Goal: Use online tool/utility: Utilize a website feature to perform a specific function

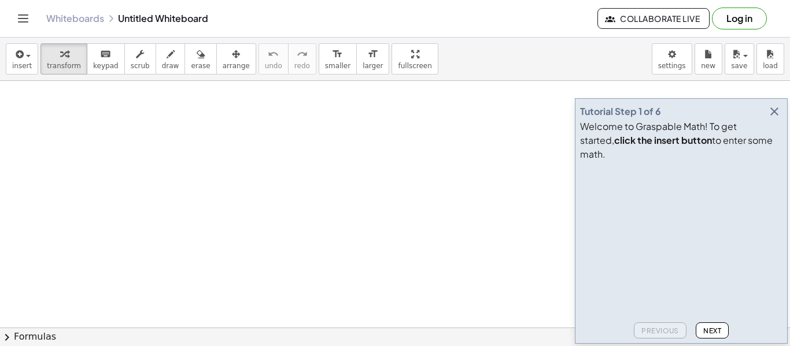
click at [777, 119] on icon "button" at bounding box center [774, 112] width 14 height 14
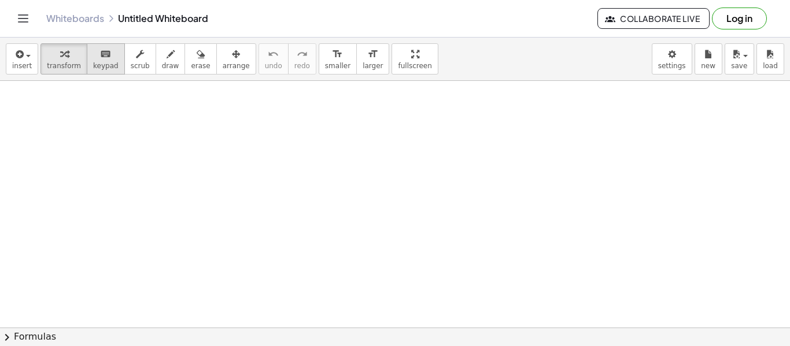
click at [109, 66] on span "keypad" at bounding box center [105, 66] width 25 height 8
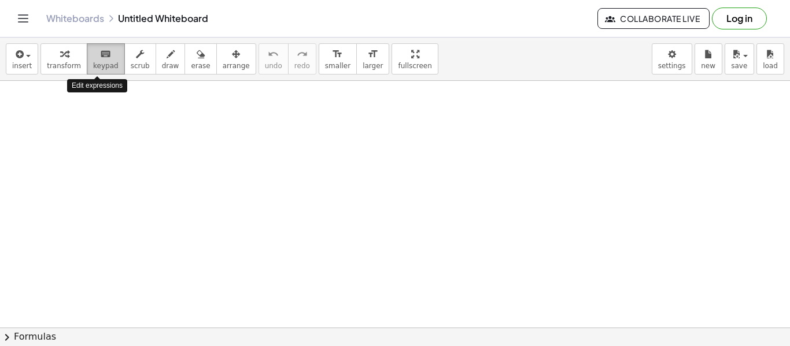
click at [109, 66] on span "keypad" at bounding box center [105, 66] width 25 height 8
click at [356, 61] on button "format_size larger" at bounding box center [372, 58] width 33 height 31
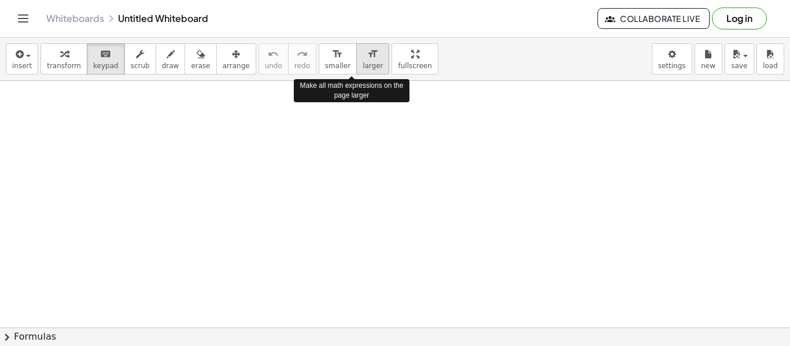
click at [356, 61] on button "format_size larger" at bounding box center [372, 58] width 33 height 31
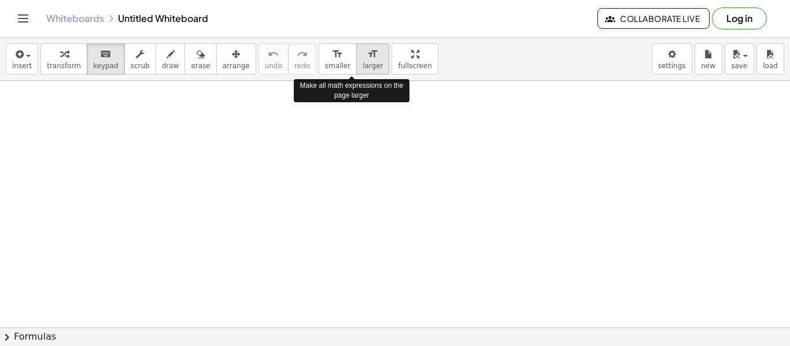
click at [356, 61] on button "format_size larger" at bounding box center [372, 58] width 33 height 31
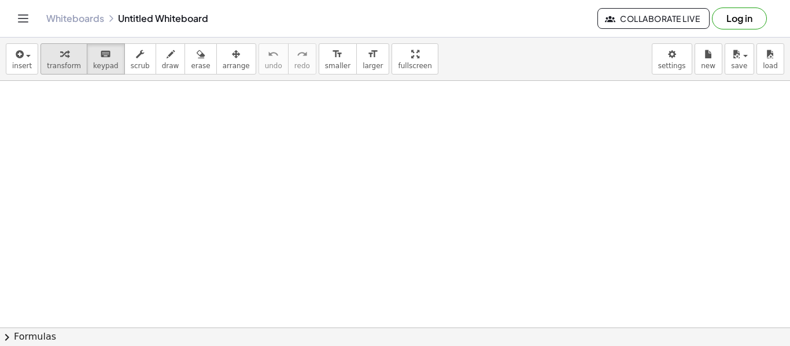
click at [57, 62] on span "transform" at bounding box center [64, 66] width 34 height 8
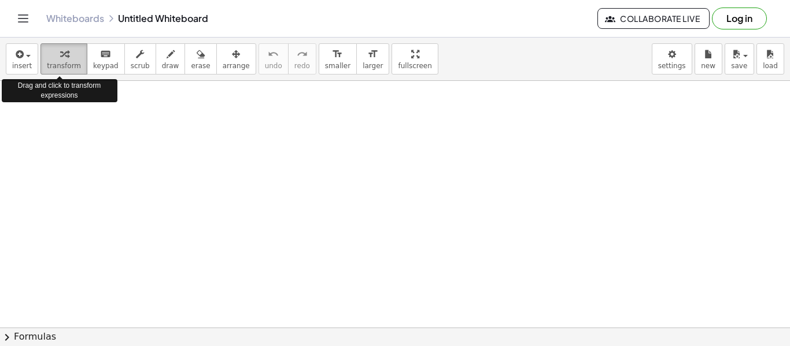
click at [57, 62] on span "transform" at bounding box center [64, 66] width 34 height 8
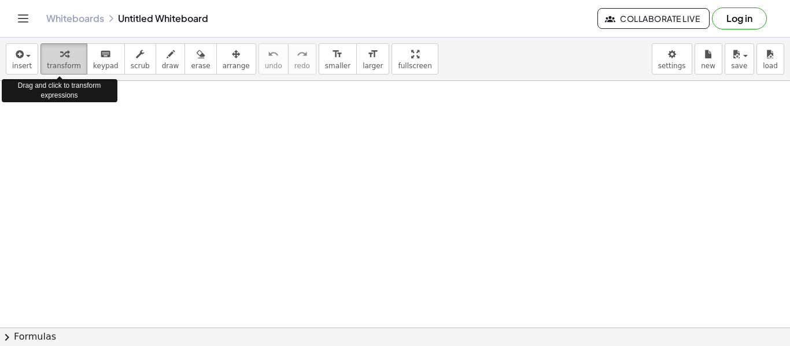
click at [57, 62] on span "transform" at bounding box center [64, 66] width 34 height 8
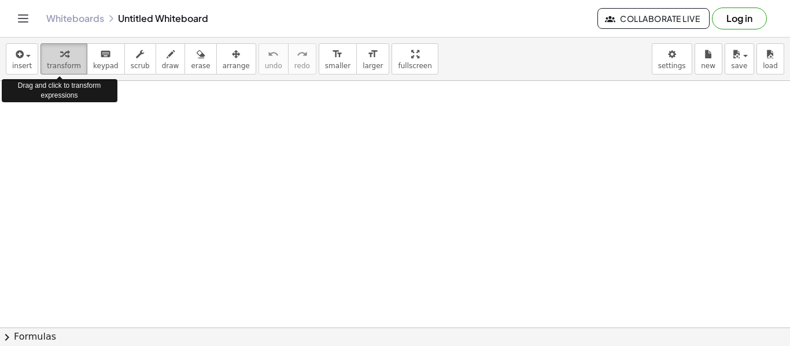
click at [57, 62] on span "transform" at bounding box center [64, 66] width 34 height 8
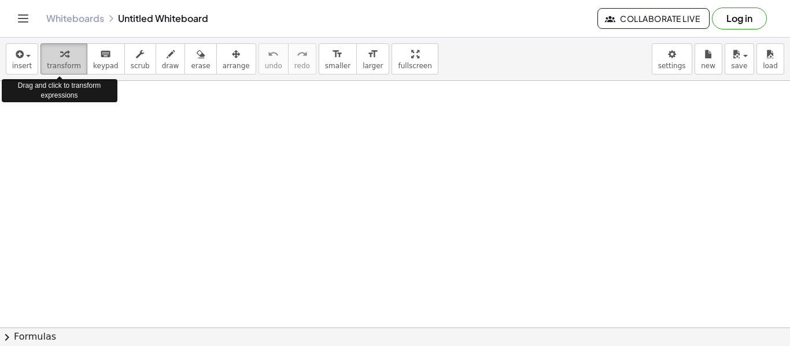
click at [57, 62] on span "transform" at bounding box center [64, 66] width 34 height 8
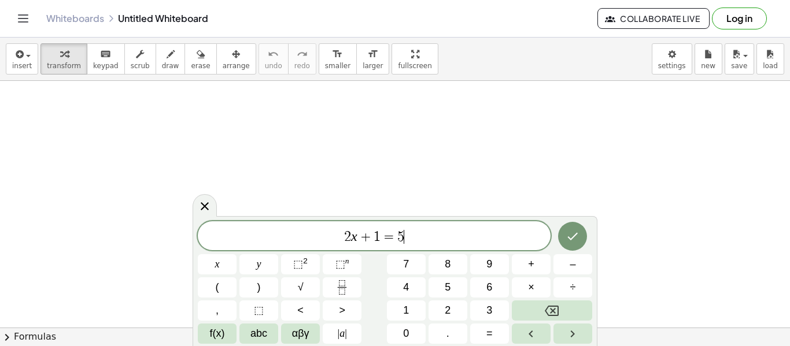
scroll to position [5, 0]
click at [578, 242] on icon "Done" at bounding box center [572, 237] width 14 height 14
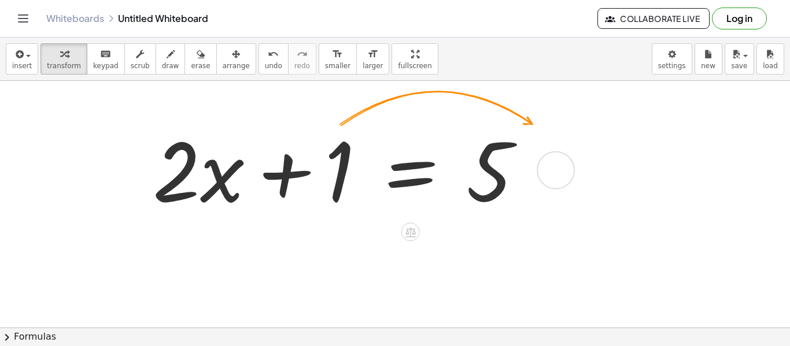
scroll to position [35, 0]
click at [412, 54] on button "fullscreen" at bounding box center [414, 58] width 46 height 31
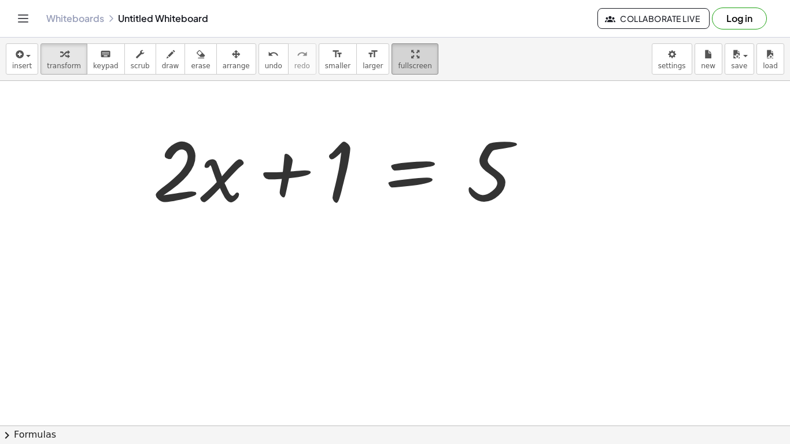
click at [391, 43] on button "fullscreen" at bounding box center [414, 58] width 46 height 31
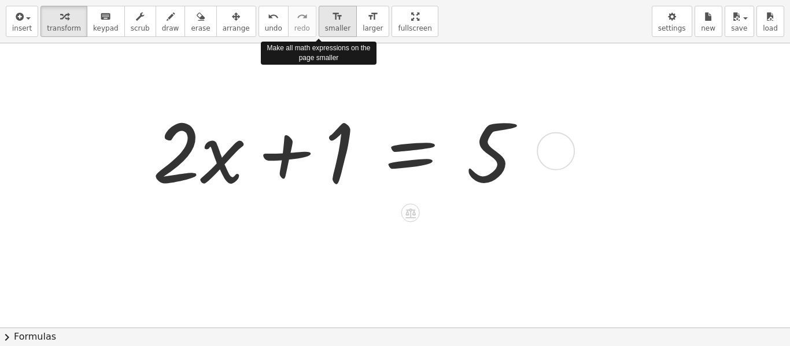
scroll to position [14, 0]
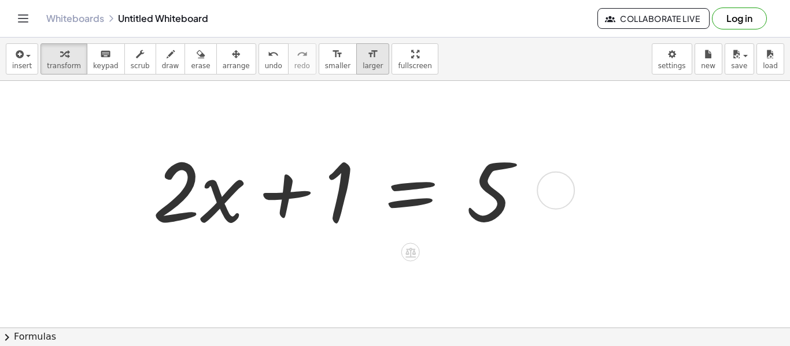
click at [356, 68] on button "format_size larger" at bounding box center [372, 58] width 33 height 31
click at [325, 66] on span "smaller" at bounding box center [337, 66] width 25 height 8
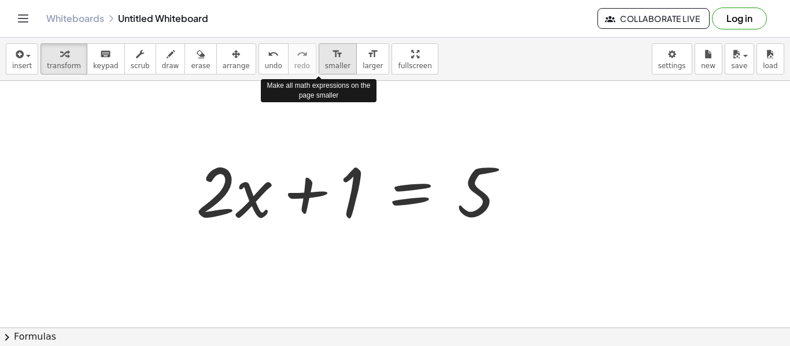
click at [325, 66] on span "smaller" at bounding box center [337, 66] width 25 height 8
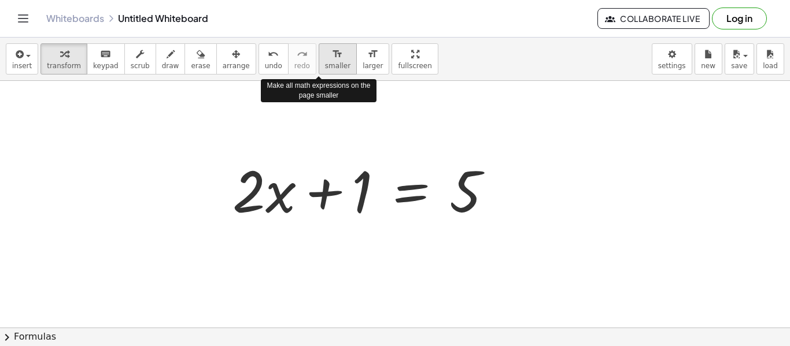
click at [325, 66] on span "smaller" at bounding box center [337, 66] width 25 height 8
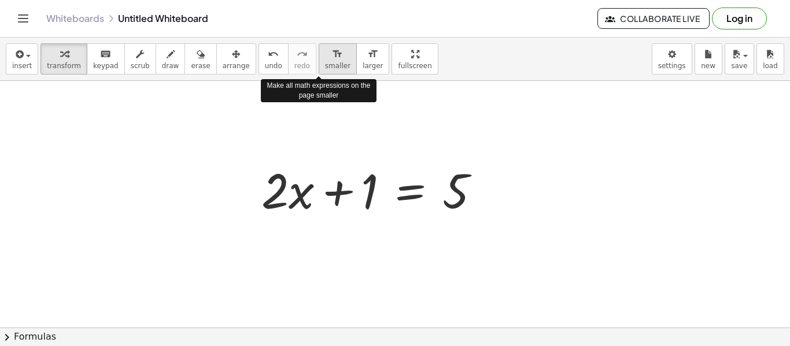
click at [325, 66] on span "smaller" at bounding box center [337, 66] width 25 height 8
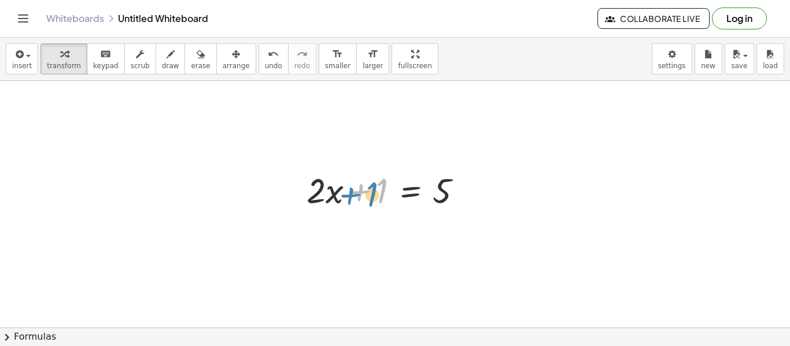
drag, startPoint x: 358, startPoint y: 186, endPoint x: 345, endPoint y: 190, distance: 13.9
click at [345, 190] on div at bounding box center [389, 190] width 177 height 46
click at [461, 182] on div at bounding box center [389, 190] width 177 height 46
drag, startPoint x: 465, startPoint y: 187, endPoint x: 461, endPoint y: 145, distance: 42.5
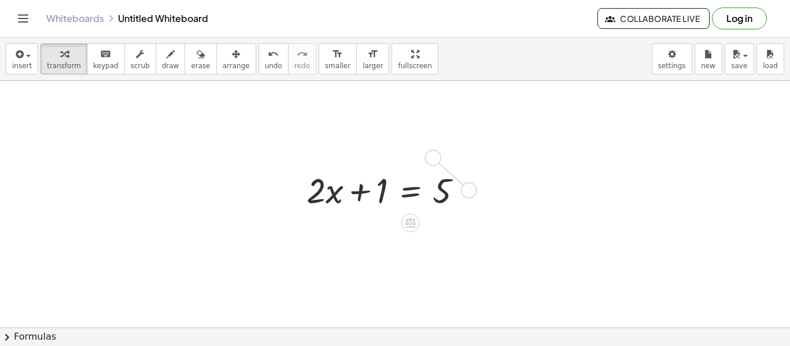
click at [461, 145] on div "+ · 2 · x + 1 = 5" at bounding box center [395, 351] width 790 height 569
click at [433, 146] on div at bounding box center [379, 143] width 177 height 46
click at [454, 144] on div at bounding box center [459, 144] width 15 height 15
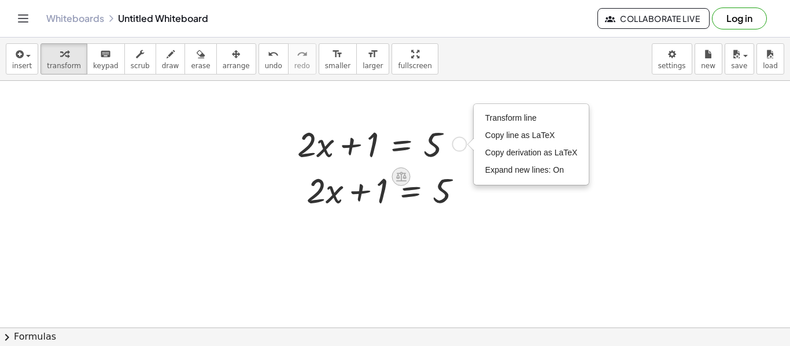
click at [400, 174] on icon at bounding box center [401, 177] width 10 height 10
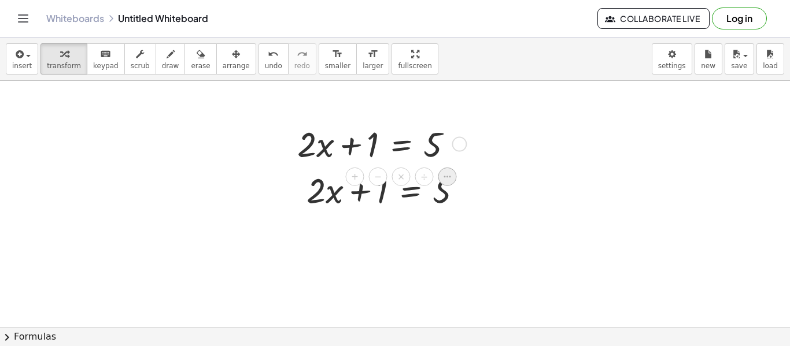
click at [442, 173] on icon at bounding box center [447, 177] width 10 height 10
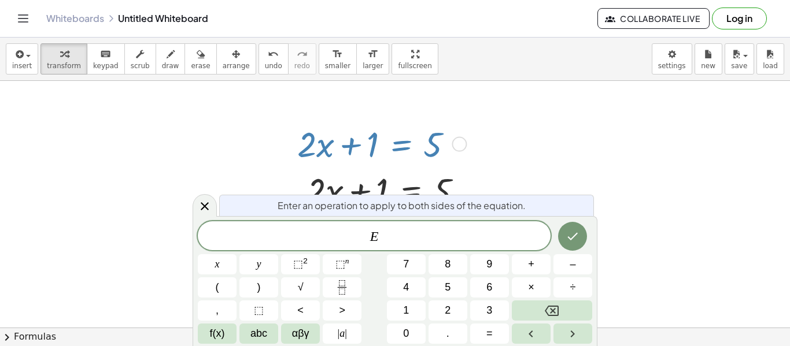
click at [489, 171] on div at bounding box center [395, 351] width 790 height 569
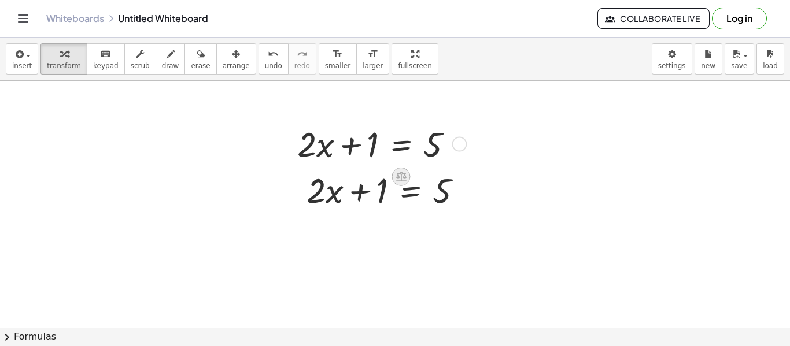
click at [405, 171] on icon at bounding box center [401, 177] width 12 height 12
click at [375, 177] on span "−" at bounding box center [378, 177] width 7 height 17
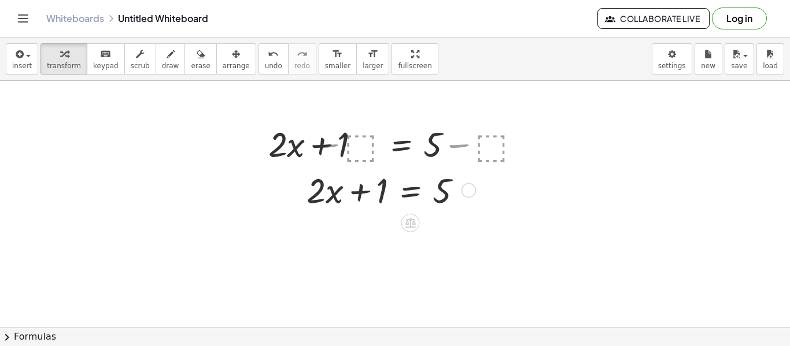
click at [374, 177] on div at bounding box center [389, 190] width 177 height 46
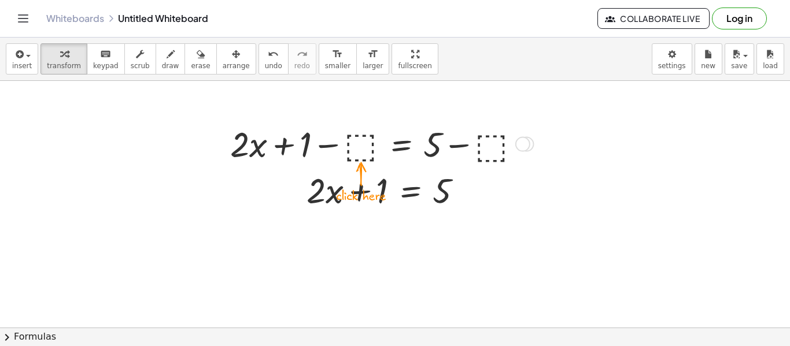
click at [406, 148] on div at bounding box center [379, 143] width 311 height 46
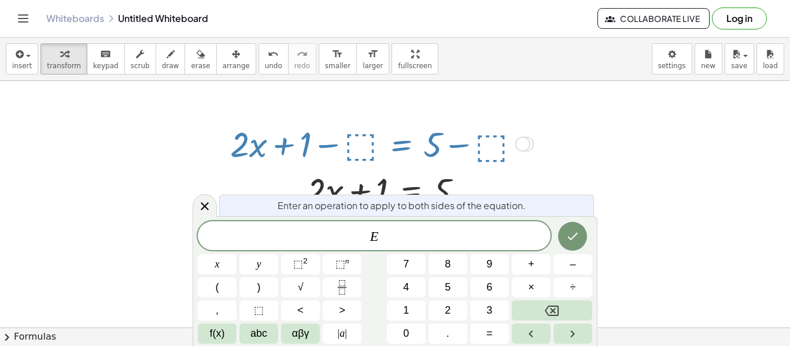
click at [484, 158] on div at bounding box center [379, 143] width 311 height 46
click at [495, 171] on div at bounding box center [395, 351] width 790 height 569
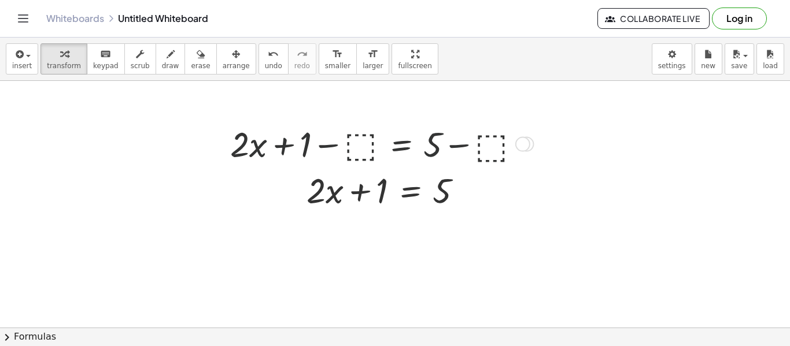
click at [519, 145] on div at bounding box center [522, 144] width 15 height 15
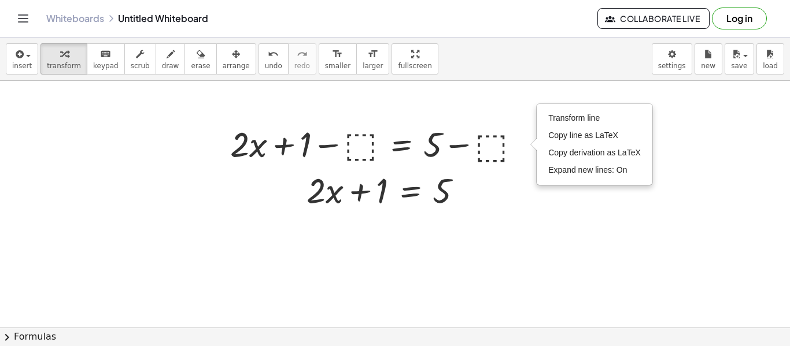
click at [511, 209] on div at bounding box center [395, 351] width 790 height 569
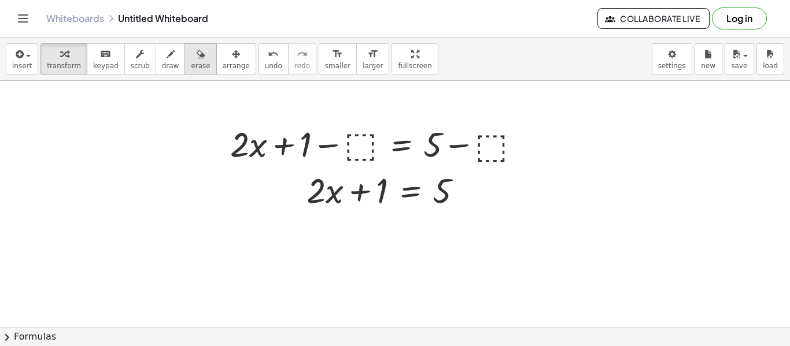
click at [192, 69] on span "erase" at bounding box center [200, 66] width 19 height 8
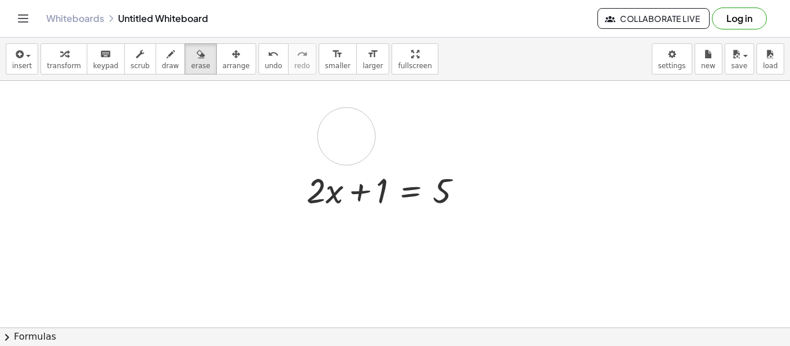
drag, startPoint x: 225, startPoint y: 141, endPoint x: 339, endPoint y: 134, distance: 114.1
click at [339, 134] on div at bounding box center [395, 351] width 790 height 569
drag, startPoint x: 226, startPoint y: 146, endPoint x: 316, endPoint y: 125, distance: 92.6
click at [316, 125] on div at bounding box center [395, 351] width 790 height 569
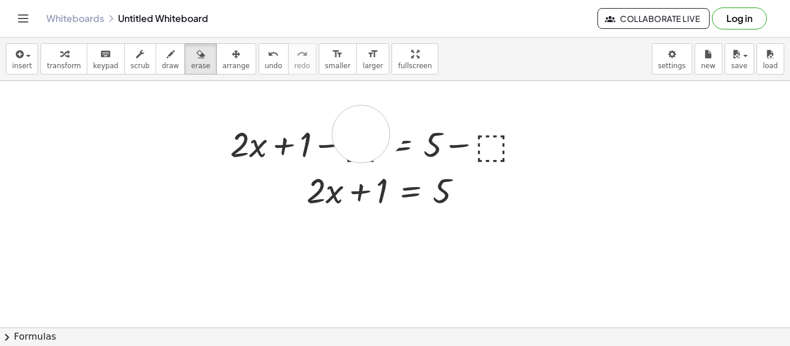
drag, startPoint x: 376, startPoint y: 130, endPoint x: 361, endPoint y: 134, distance: 16.3
click at [361, 134] on div at bounding box center [395, 351] width 790 height 569
click at [274, 105] on div at bounding box center [395, 351] width 790 height 569
click at [265, 62] on span "undo" at bounding box center [273, 66] width 17 height 8
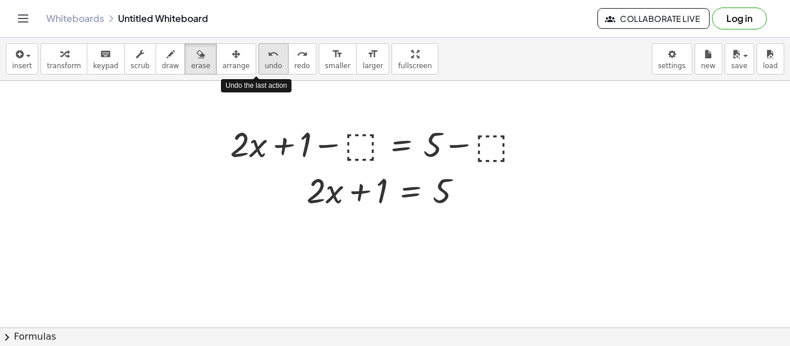
click at [265, 62] on span "undo" at bounding box center [273, 66] width 17 height 8
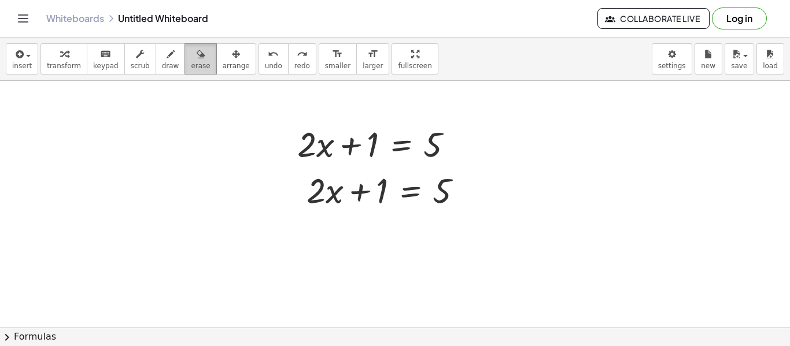
click at [197, 47] on icon "button" at bounding box center [201, 54] width 8 height 14
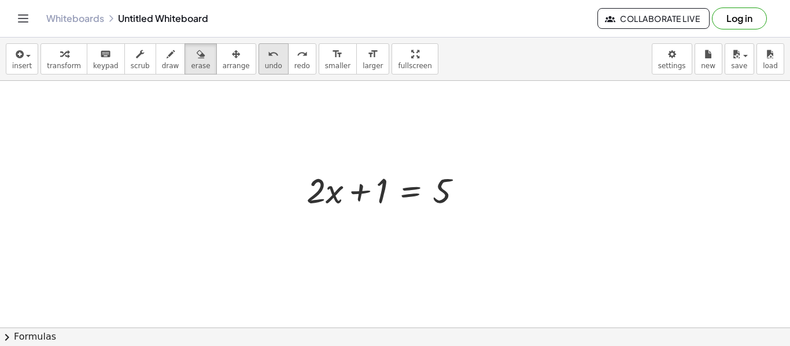
click at [265, 51] on div "undo" at bounding box center [273, 54] width 17 height 14
drag, startPoint x: 383, startPoint y: 196, endPoint x: 376, endPoint y: 208, distance: 14.0
click at [376, 208] on div at bounding box center [395, 351] width 790 height 569
click at [174, 101] on div at bounding box center [395, 351] width 790 height 569
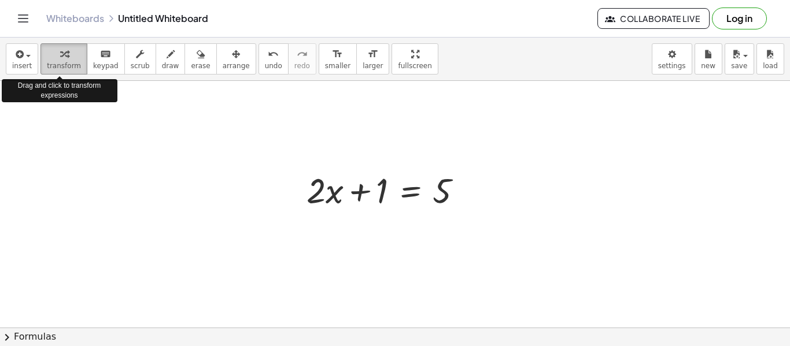
click at [49, 62] on span "transform" at bounding box center [64, 66] width 34 height 8
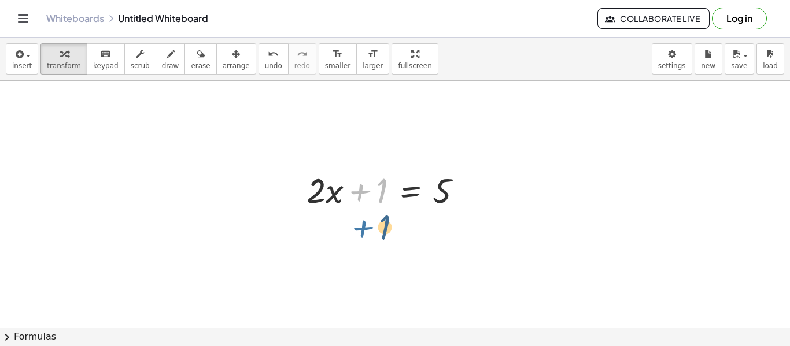
drag, startPoint x: 365, startPoint y: 190, endPoint x: 368, endPoint y: 226, distance: 36.5
click at [368, 226] on div "+ 1 + · 2 · x + 1 = 5" at bounding box center [395, 351] width 790 height 569
drag, startPoint x: 364, startPoint y: 193, endPoint x: 461, endPoint y: 200, distance: 97.4
click at [461, 200] on div at bounding box center [389, 190] width 177 height 46
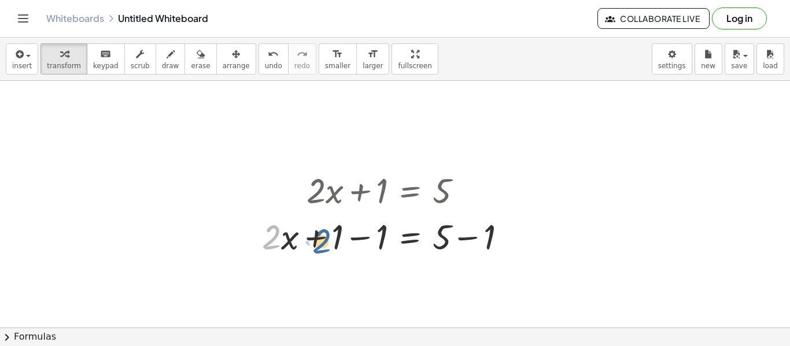
drag, startPoint x: 280, startPoint y: 232, endPoint x: 335, endPoint y: 236, distance: 55.0
click at [335, 236] on div at bounding box center [388, 236] width 265 height 46
drag, startPoint x: 291, startPoint y: 241, endPoint x: 332, endPoint y: 242, distance: 41.6
click at [332, 242] on div at bounding box center [388, 236] width 265 height 46
drag, startPoint x: 274, startPoint y: 242, endPoint x: 346, endPoint y: 242, distance: 72.3
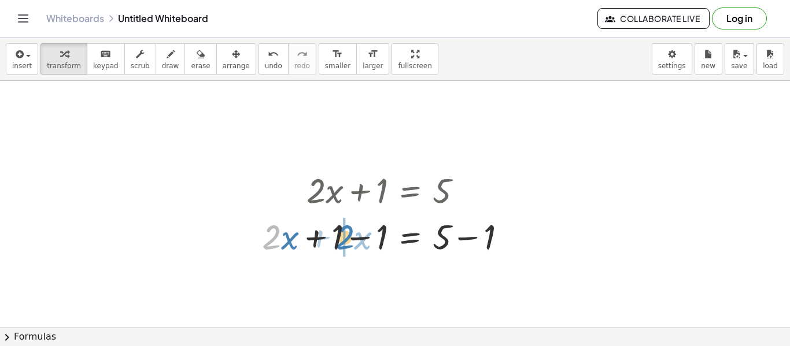
click at [346, 242] on div at bounding box center [388, 236] width 265 height 46
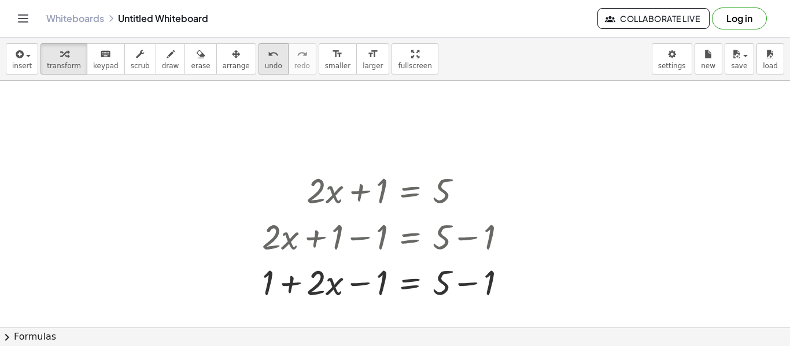
click at [268, 51] on icon "undo" at bounding box center [273, 54] width 11 height 14
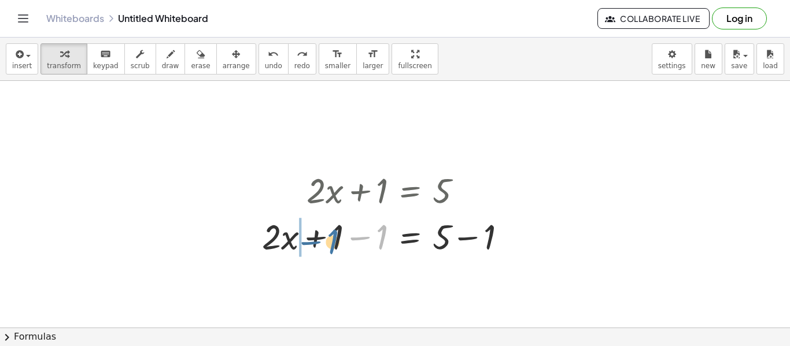
drag, startPoint x: 385, startPoint y: 230, endPoint x: 335, endPoint y: 234, distance: 50.5
click at [335, 234] on div at bounding box center [388, 236] width 265 height 46
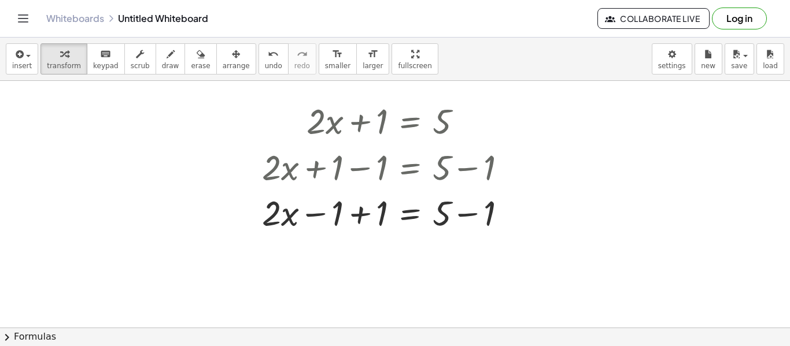
scroll to position [83, 0]
drag, startPoint x: 494, startPoint y: 162, endPoint x: 463, endPoint y: 162, distance: 31.2
click at [463, 162] on div at bounding box center [388, 167] width 265 height 46
drag, startPoint x: 491, startPoint y: 220, endPoint x: 431, endPoint y: 212, distance: 61.2
click at [431, 212] on div at bounding box center [388, 213] width 265 height 46
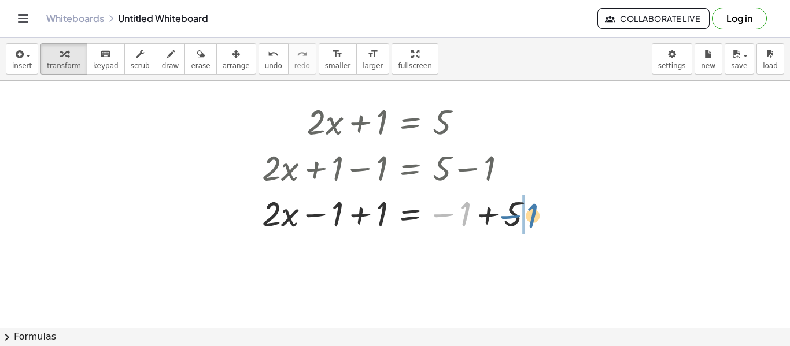
drag, startPoint x: 463, startPoint y: 214, endPoint x: 532, endPoint y: 216, distance: 69.4
click at [532, 216] on div at bounding box center [402, 213] width 292 height 46
drag, startPoint x: 493, startPoint y: 217, endPoint x: 442, endPoint y: 219, distance: 51.5
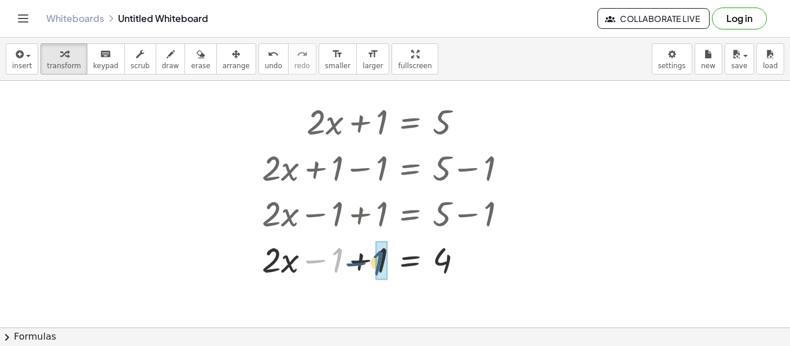
drag, startPoint x: 338, startPoint y: 262, endPoint x: 380, endPoint y: 265, distance: 42.3
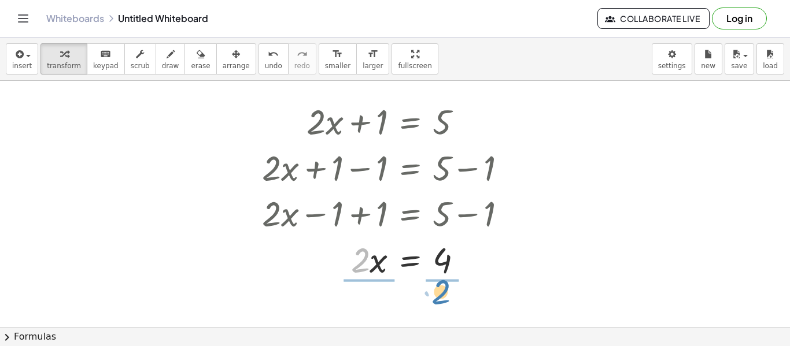
drag, startPoint x: 357, startPoint y: 269, endPoint x: 437, endPoint y: 303, distance: 87.1
click at [437, 303] on div "+ · 2 · x + 1 = 5 + · 2 · x + 1 − 1 = + 5 − 1 + · 2 · x − 1 + 1 = + 5 − 1 + · 2…" at bounding box center [395, 282] width 790 height 569
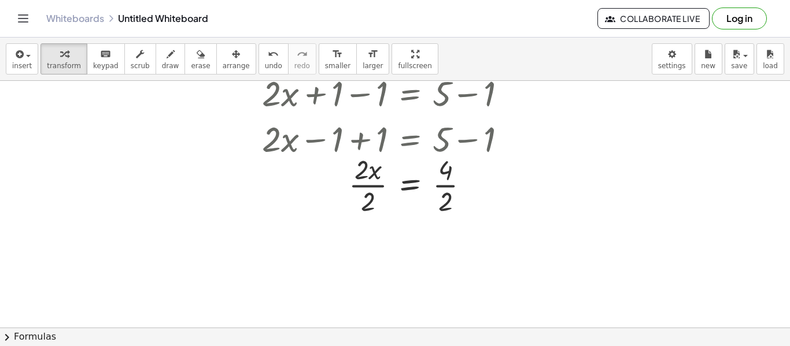
scroll to position [164, 0]
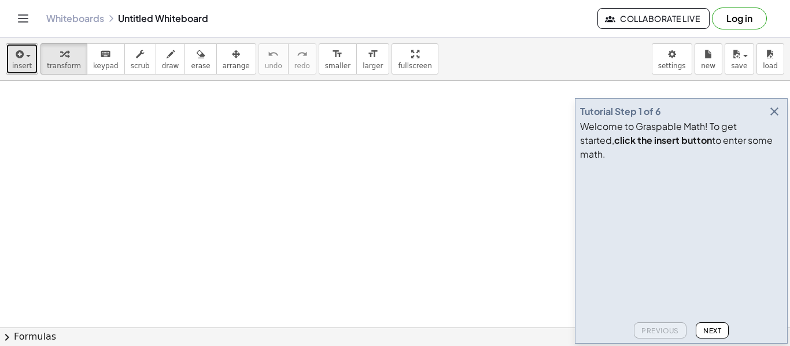
click at [26, 55] on span "button" at bounding box center [28, 56] width 5 height 2
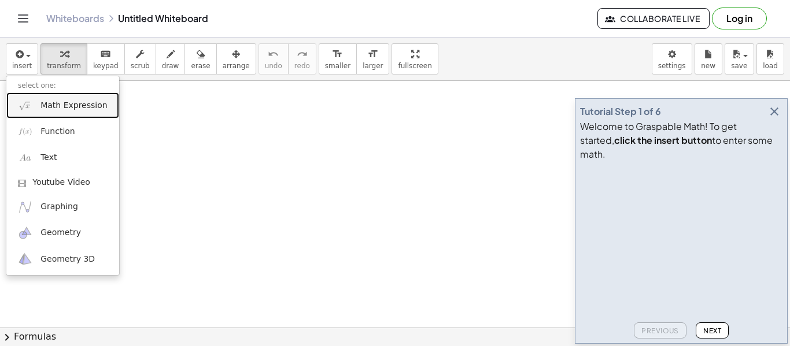
click at [89, 102] on span "Math Expression" at bounding box center [73, 106] width 66 height 12
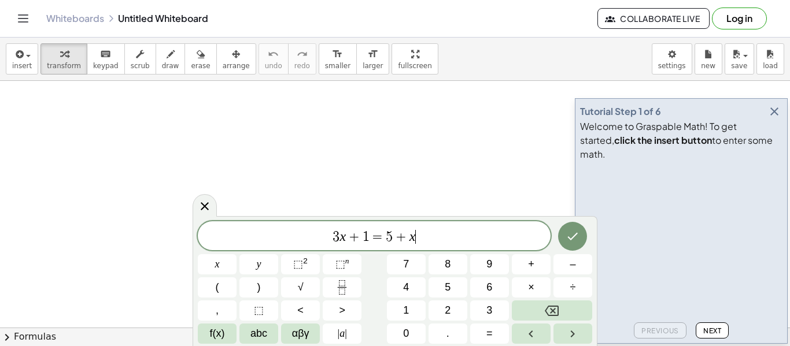
scroll to position [1, 0]
click at [773, 119] on icon "button" at bounding box center [774, 112] width 14 height 14
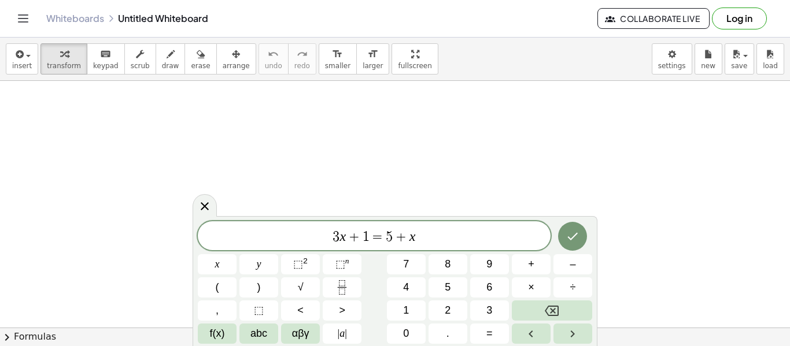
click at [494, 239] on span "3 x + 1 = 5 + x" at bounding box center [374, 237] width 353 height 16
click at [576, 225] on button "Done" at bounding box center [572, 236] width 29 height 29
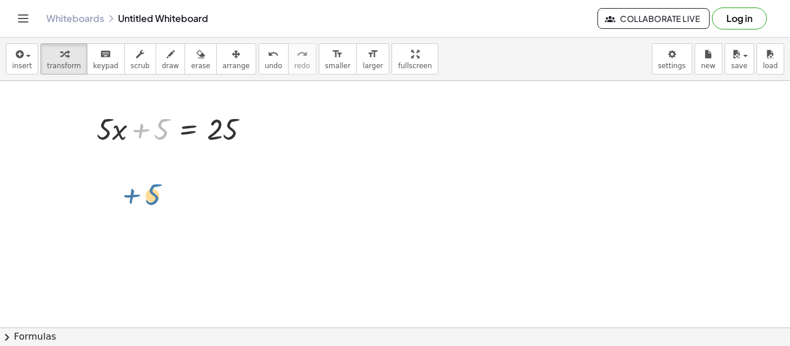
drag, startPoint x: 162, startPoint y: 134, endPoint x: 153, endPoint y: 205, distance: 71.7
click at [160, 121] on div at bounding box center [177, 128] width 173 height 39
click at [160, 123] on div at bounding box center [177, 128] width 173 height 39
click at [164, 139] on div at bounding box center [177, 128] width 173 height 39
click at [195, 159] on div at bounding box center [188, 158] width 19 height 19
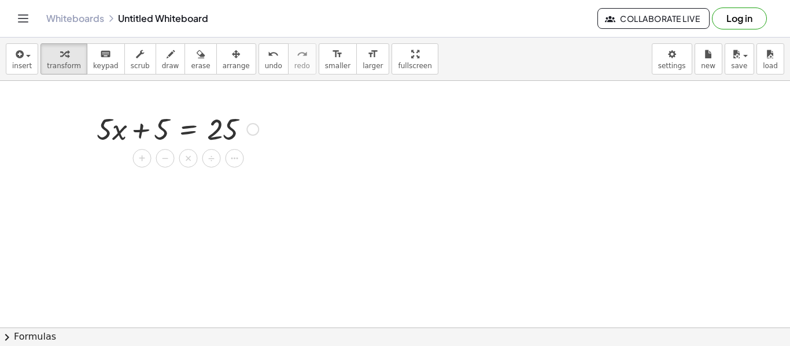
click at [195, 159] on div "×" at bounding box center [188, 158] width 19 height 19
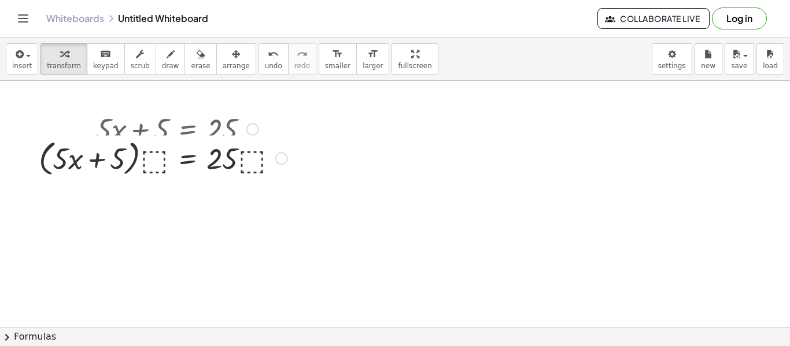
click at [168, 175] on div at bounding box center [163, 158] width 260 height 44
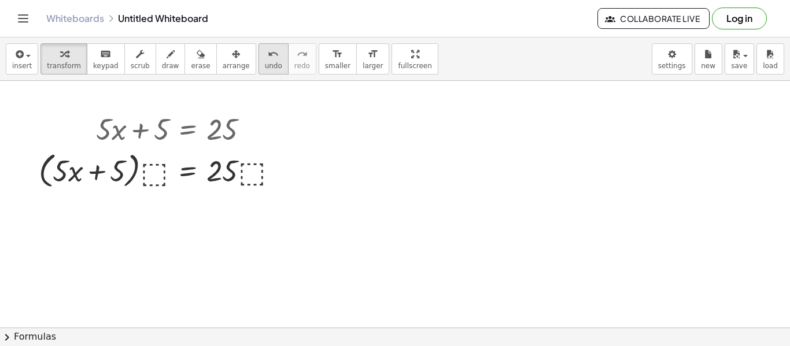
click at [265, 64] on span "undo" at bounding box center [273, 66] width 17 height 8
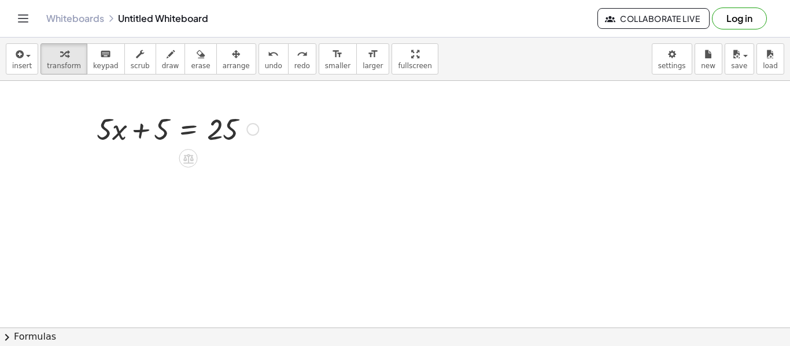
click at [179, 159] on div at bounding box center [188, 158] width 19 height 19
drag, startPoint x: 158, startPoint y: 136, endPoint x: 261, endPoint y: 147, distance: 103.5
click at [261, 147] on div at bounding box center [177, 128] width 173 height 39
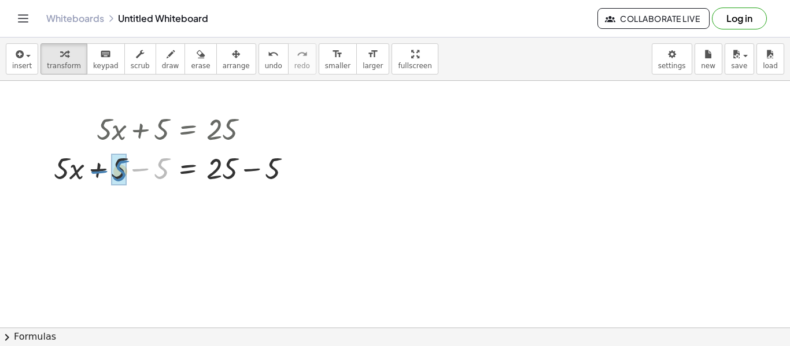
drag, startPoint x: 163, startPoint y: 169, endPoint x: 128, endPoint y: 171, distance: 35.3
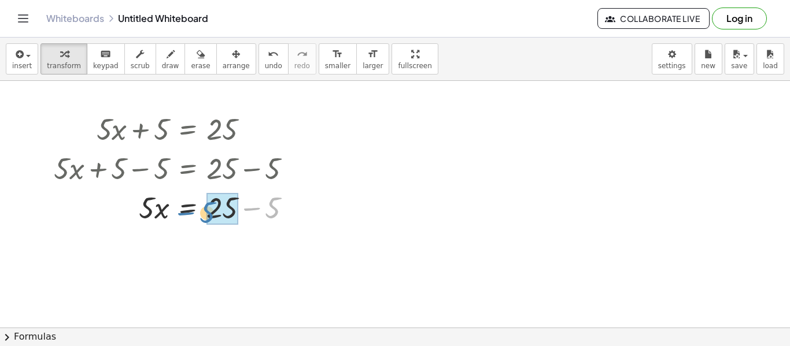
drag, startPoint x: 275, startPoint y: 211, endPoint x: 209, endPoint y: 216, distance: 65.5
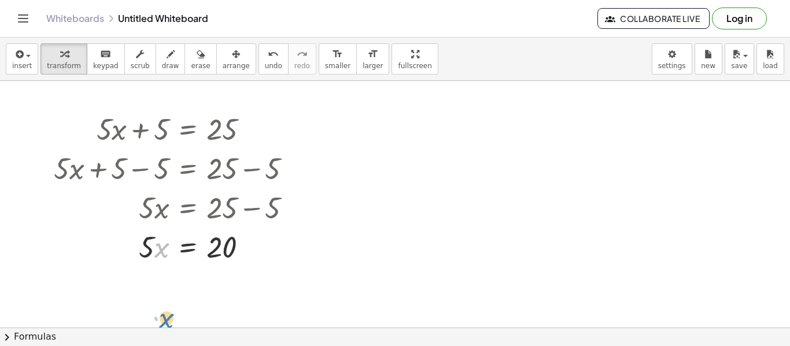
drag, startPoint x: 156, startPoint y: 253, endPoint x: 159, endPoint y: 317, distance: 64.2
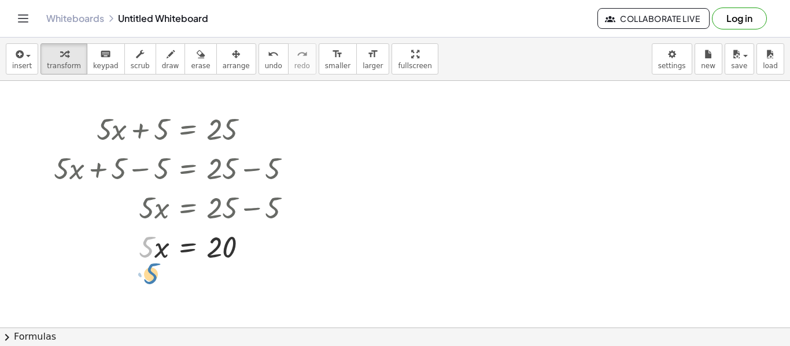
drag, startPoint x: 146, startPoint y: 253, endPoint x: 147, endPoint y: 260, distance: 7.0
click at [147, 260] on div at bounding box center [177, 246] width 258 height 39
drag, startPoint x: 147, startPoint y: 260, endPoint x: 164, endPoint y: 310, distance: 53.8
drag, startPoint x: 150, startPoint y: 250, endPoint x: 219, endPoint y: 286, distance: 77.8
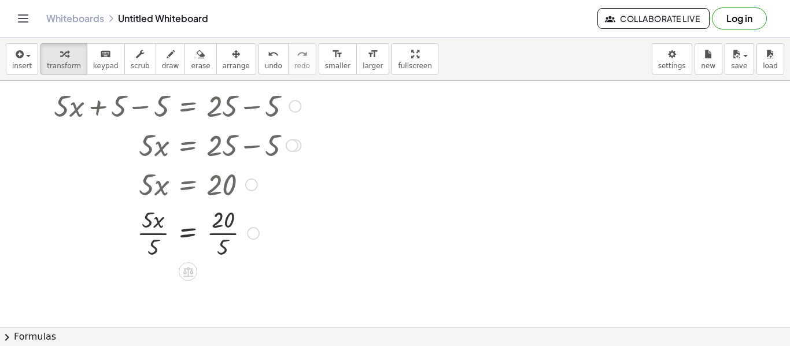
scroll to position [61, 0]
drag, startPoint x: 225, startPoint y: 244, endPoint x: 223, endPoint y: 220, distance: 23.8
drag, startPoint x: 151, startPoint y: 251, endPoint x: 151, endPoint y: 225, distance: 25.4
